Goal: Find specific page/section: Find specific page/section

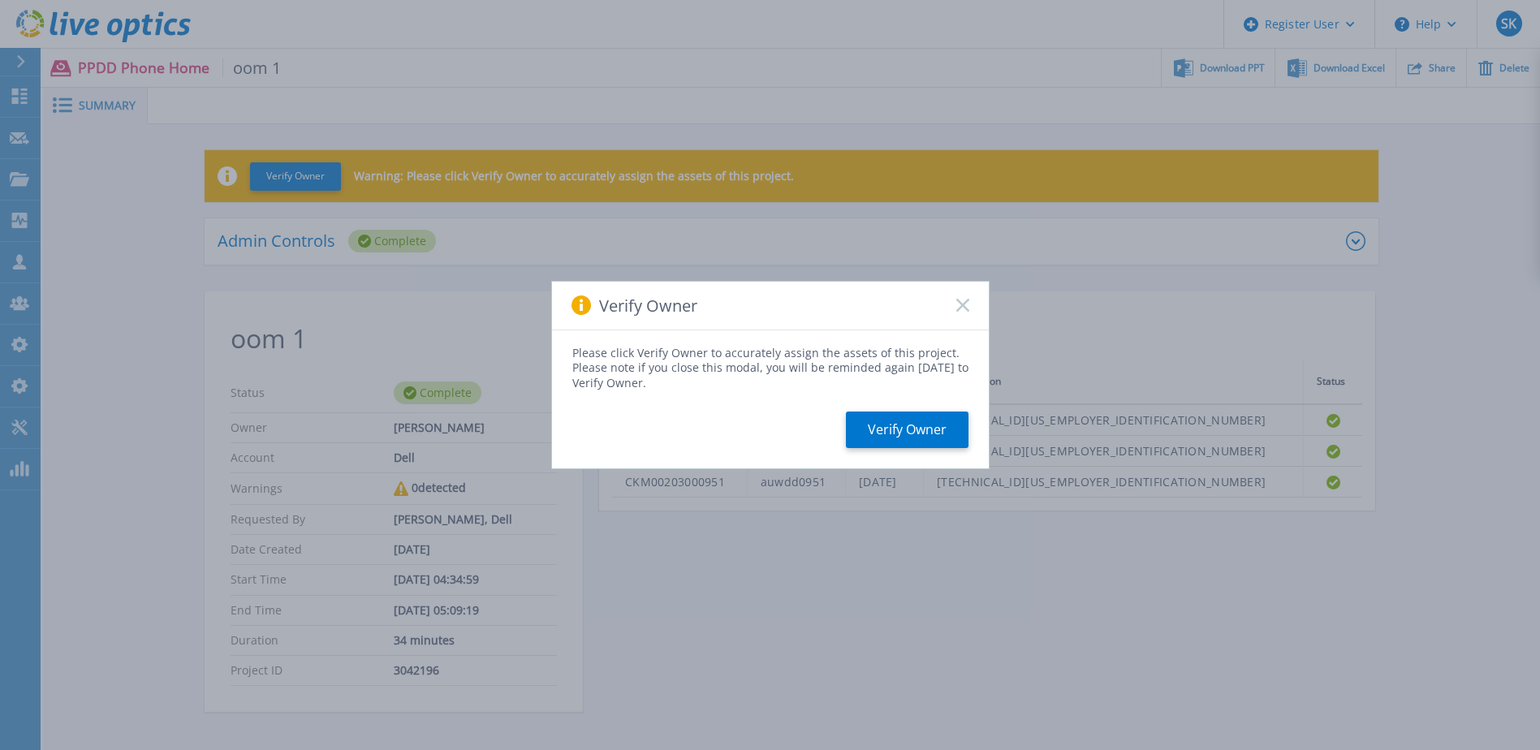
click at [960, 304] on rect at bounding box center [962, 306] width 14 height 14
click at [967, 304] on icon at bounding box center [962, 305] width 13 height 13
